Goal: Transaction & Acquisition: Purchase product/service

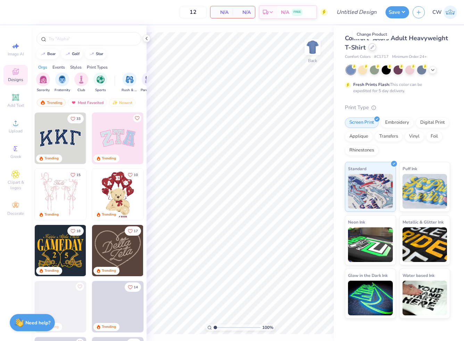
click at [371, 50] on div at bounding box center [372, 47] width 8 height 8
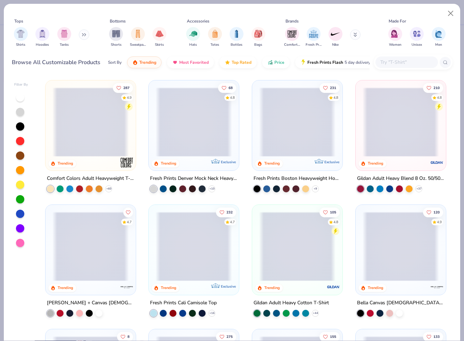
click at [401, 62] on input "text" at bounding box center [405, 62] width 53 height 8
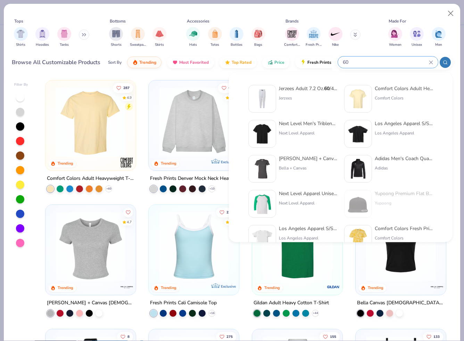
type input "6"
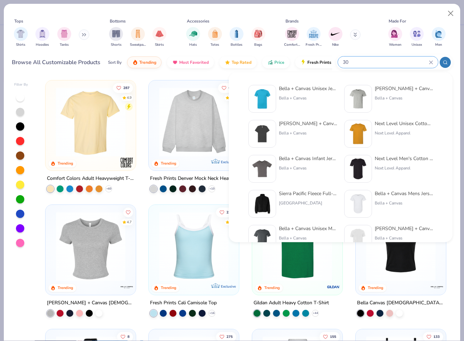
type input "3"
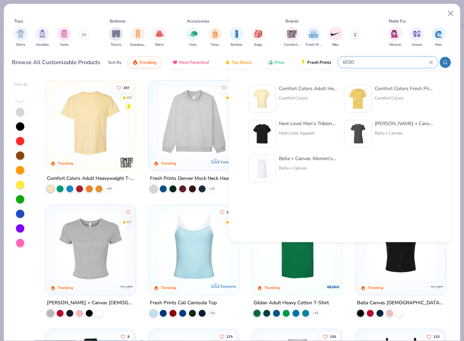
type input "6030"
click at [287, 97] on div "Comfort Colors" at bounding box center [308, 98] width 58 height 6
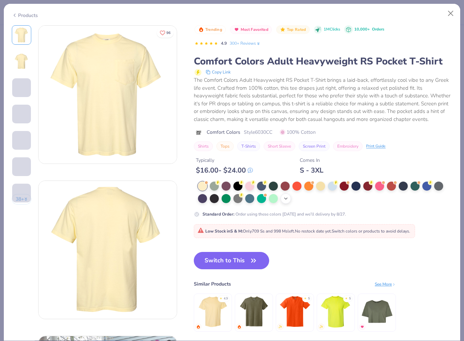
click at [289, 197] on div "+ 22" at bounding box center [285, 199] width 10 height 10
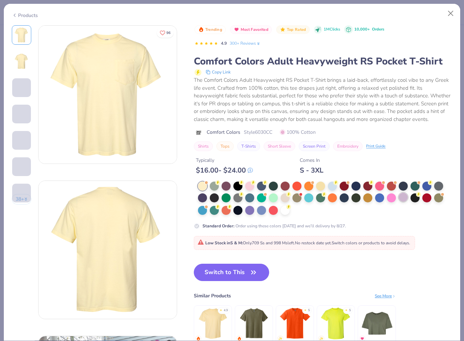
click at [403, 199] on div at bounding box center [402, 197] width 9 height 9
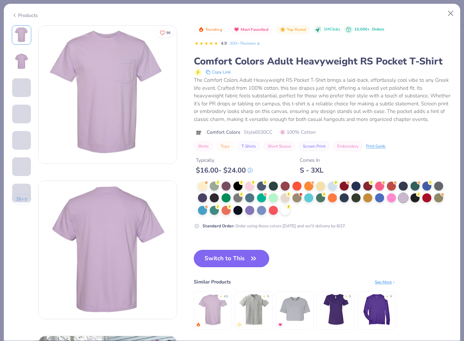
click at [241, 258] on button "Switch to This" at bounding box center [231, 258] width 75 height 17
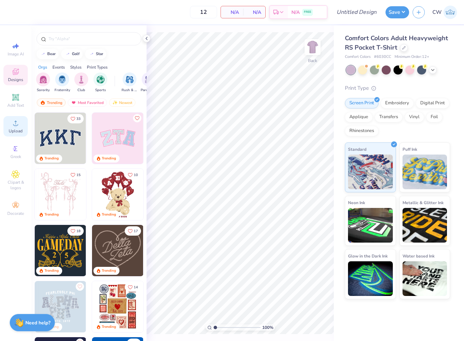
click at [20, 120] on div "Upload" at bounding box center [15, 126] width 24 height 20
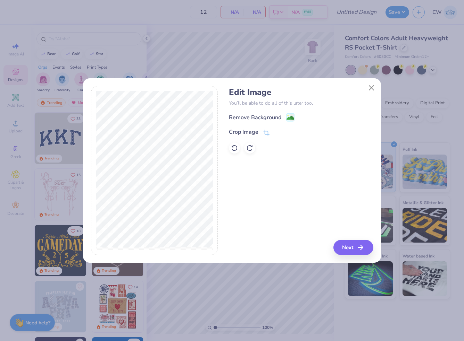
click at [250, 112] on div "Edit Image You’ll be able to do all of this later too. Remove Background Crop I…" at bounding box center [301, 120] width 144 height 66
click at [250, 114] on div "Remove Background" at bounding box center [255, 118] width 52 height 8
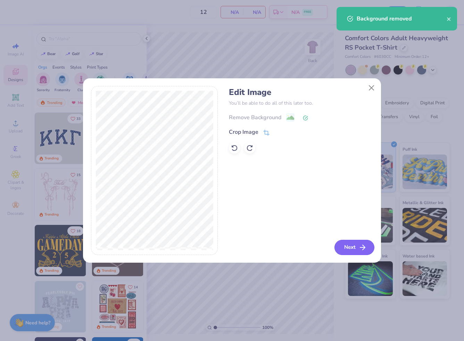
click at [357, 245] on button "Next" at bounding box center [354, 247] width 40 height 15
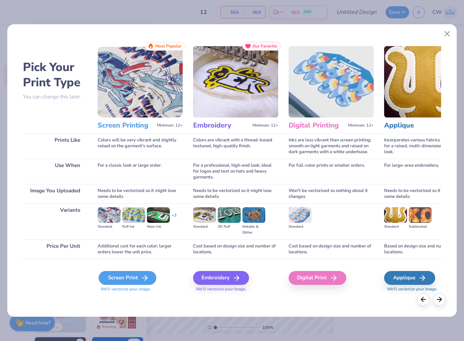
click at [132, 277] on div "Screen Print" at bounding box center [128, 278] width 58 height 14
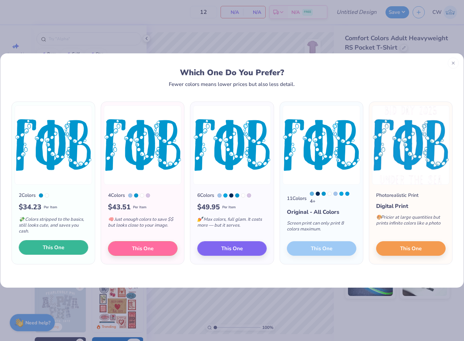
click at [52, 250] on span "This One" at bounding box center [54, 248] width 22 height 8
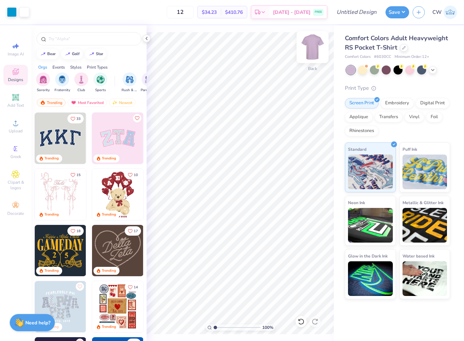
click at [316, 48] on img at bounding box center [312, 47] width 28 height 28
click at [10, 127] on div "Upload" at bounding box center [15, 126] width 24 height 20
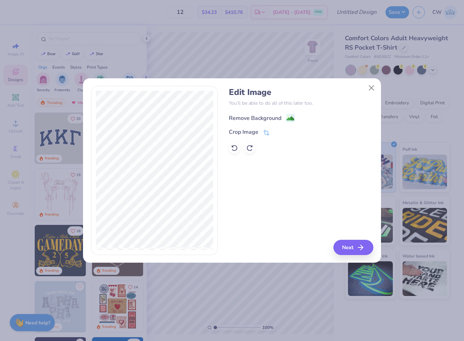
click at [271, 121] on div "Remove Background" at bounding box center [255, 118] width 52 height 8
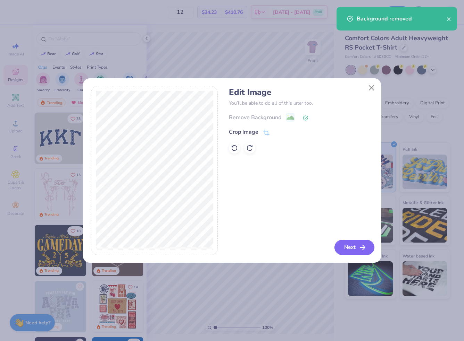
click at [365, 245] on icon "button" at bounding box center [362, 248] width 8 height 8
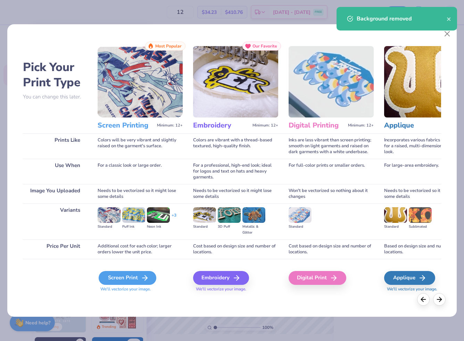
click at [138, 283] on div "Screen Print" at bounding box center [128, 278] width 58 height 14
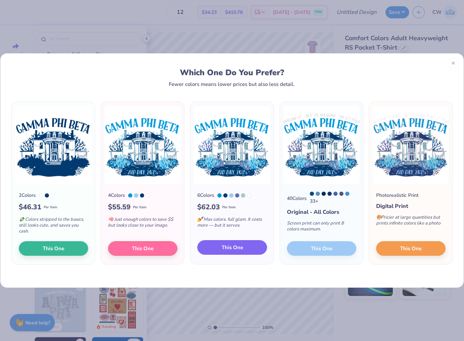
click at [229, 249] on span "This One" at bounding box center [232, 248] width 22 height 8
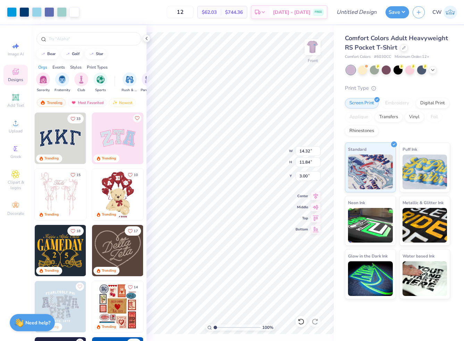
type input "3.00"
click at [148, 39] on icon at bounding box center [147, 39] width 6 height 6
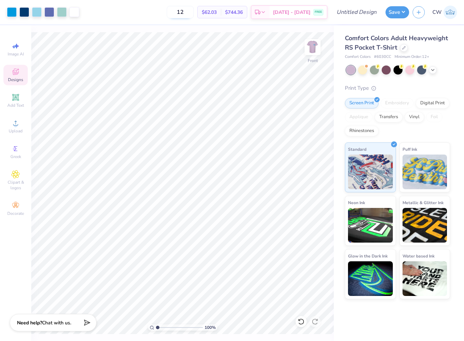
click at [188, 15] on input "12" at bounding box center [180, 12] width 27 height 12
drag, startPoint x: 196, startPoint y: 14, endPoint x: 175, endPoint y: 14, distance: 21.5
click at [175, 14] on div "12 $62.03 Per Item $744.36 Total Est. Delivery [DATE] - [DATE] FREE" at bounding box center [205, 12] width 245 height 24
type input "24"
click at [397, 14] on button "Save" at bounding box center [397, 11] width 24 height 12
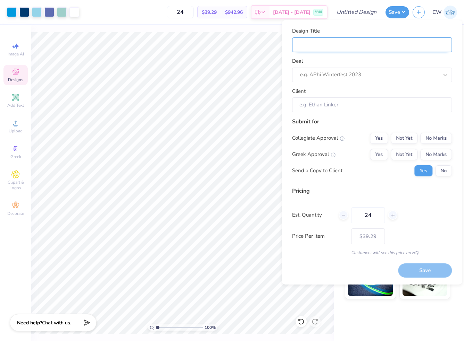
click at [333, 45] on input "Design Title" at bounding box center [372, 44] width 160 height 15
type input "b"
type input "bd"
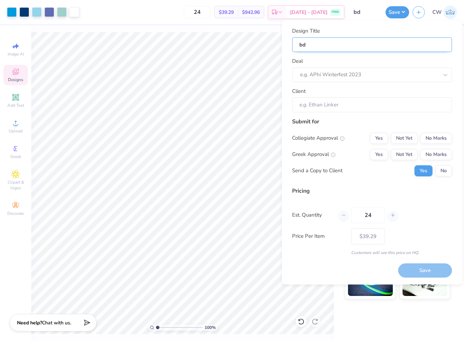
type input "bda"
type input "bday"
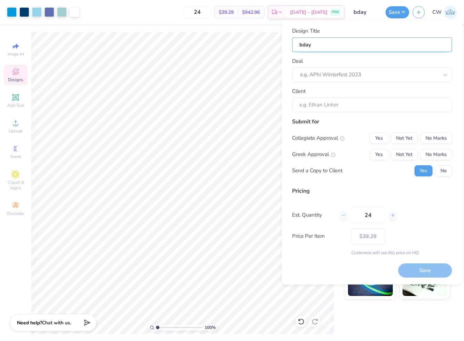
type input "bday"
type input "bday S"
type input "bday SH"
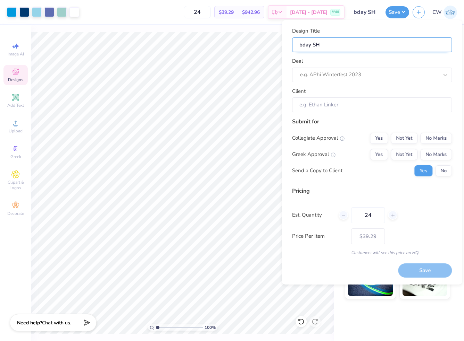
type input "bday SHI"
type input "bday SHIR"
type input "bday SHIRT"
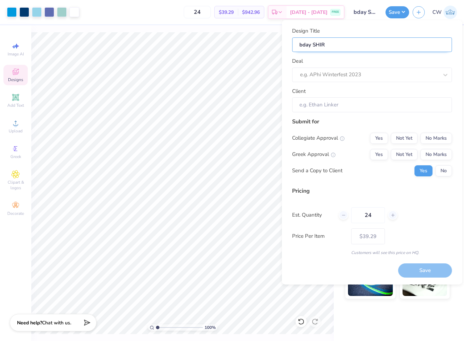
type input "bday SHIRT"
click at [299, 44] on input "bday SHIRT" at bounding box center [372, 44] width 160 height 15
type input "gbday SHIRT"
type input "gpbday SHIRT"
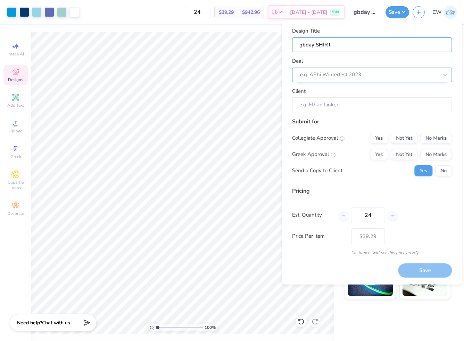
type input "gpbday SHIRT"
type input "gphbday SHIRT"
type input "gphibday SHIRT"
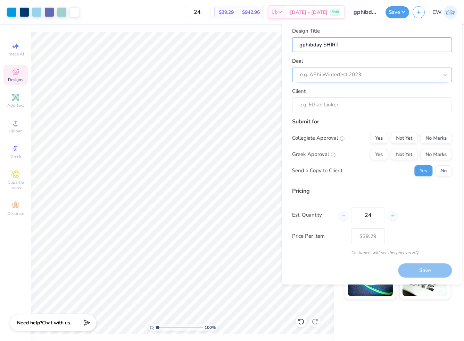
type input "gphi bday SHIRT"
click at [334, 75] on div at bounding box center [362, 74] width 124 height 9
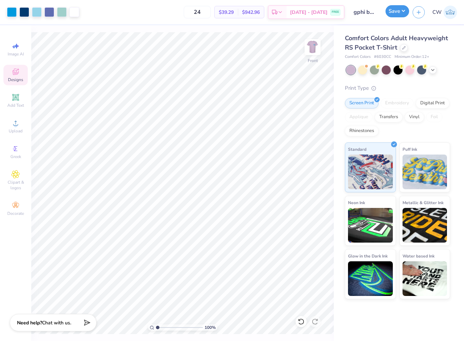
click at [395, 14] on button "Save" at bounding box center [397, 11] width 24 height 12
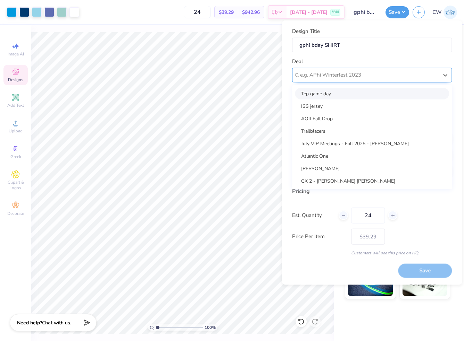
click at [345, 73] on div at bounding box center [369, 74] width 138 height 9
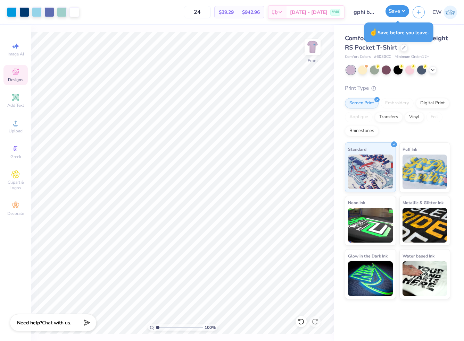
click at [398, 12] on button "Save" at bounding box center [397, 11] width 24 height 12
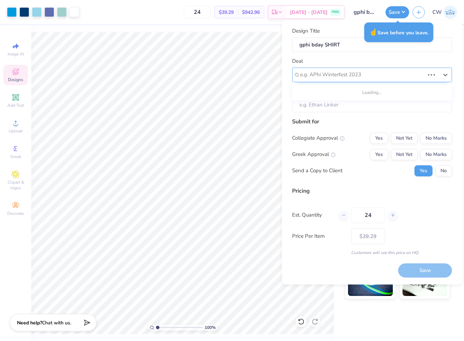
click at [359, 81] on div "e.g. APhi Winterfest 2023" at bounding box center [372, 75] width 160 height 15
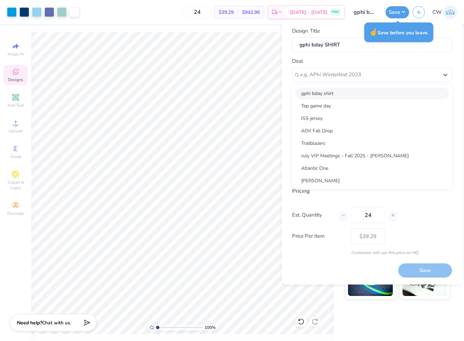
click at [357, 95] on div "gphi bday shirt" at bounding box center [372, 93] width 154 height 11
type input "[PERSON_NAME]"
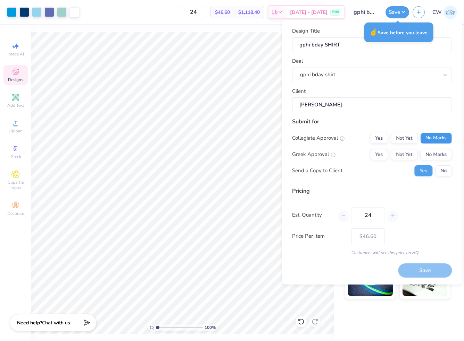
click at [425, 140] on button "No Marks" at bounding box center [436, 138] width 32 height 11
click at [384, 152] on button "Yes" at bounding box center [378, 154] width 18 height 11
click at [411, 267] on button "Save" at bounding box center [425, 271] width 54 height 14
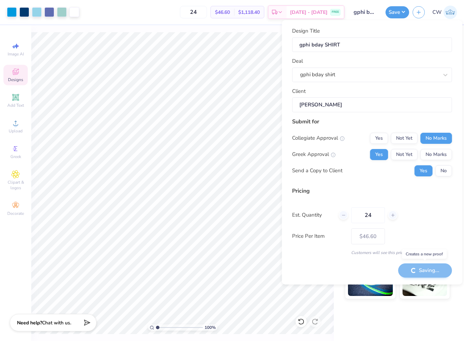
type input "– –"
